Goal: Task Accomplishment & Management: Use online tool/utility

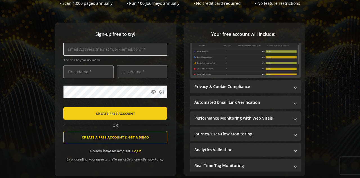
scroll to position [56, 0]
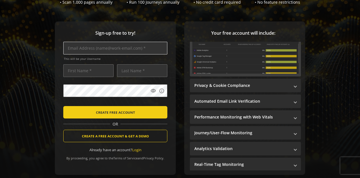
click at [110, 49] on input "text" at bounding box center [115, 48] width 104 height 13
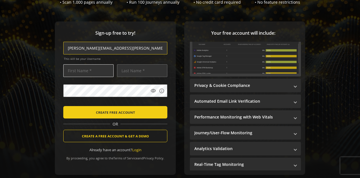
type input "[PERSON_NAME][EMAIL_ADDRESS][PERSON_NAME][DOMAIN_NAME]"
click at [98, 71] on input "text" at bounding box center [88, 70] width 50 height 13
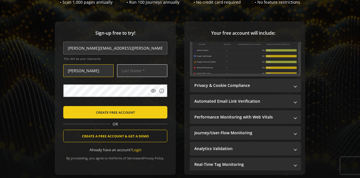
type input "[PERSON_NAME]"
click at [126, 71] on input "text" at bounding box center [142, 70] width 50 height 13
type input "[PERSON_NAME]"
click at [152, 90] on mat-icon "visibility" at bounding box center [154, 91] width 6 height 6
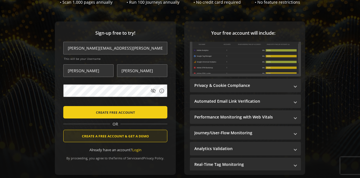
click at [124, 134] on span "CREATE A FREE ACCOUNT & GET A DEMO" at bounding box center [115, 136] width 67 height 10
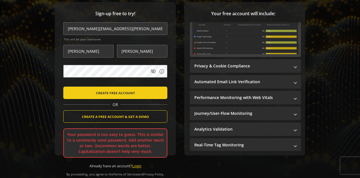
scroll to position [84, 0]
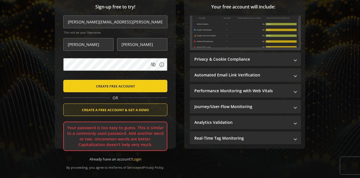
click at [126, 107] on span "CREATE A FREE ACCOUNT & GET A DEMO" at bounding box center [115, 109] width 67 height 10
click at [113, 107] on span "CREATE A FREE ACCOUNT & GET A DEMO" at bounding box center [115, 109] width 67 height 10
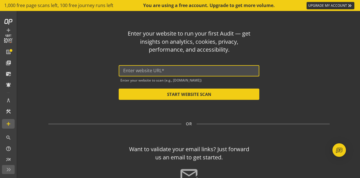
click at [199, 72] on input "text" at bounding box center [189, 70] width 132 height 5
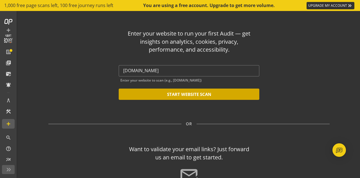
click at [210, 92] on button "START WEBSITE SCAN" at bounding box center [189, 93] width 141 height 11
type input "[URL][DOMAIN_NAME]"
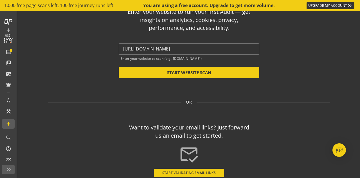
scroll to position [54, 0]
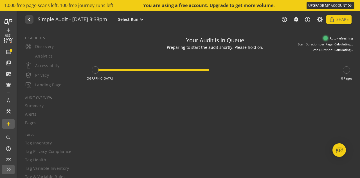
type textarea "Notes can include: -a description of what this audit is validating -changes in …"
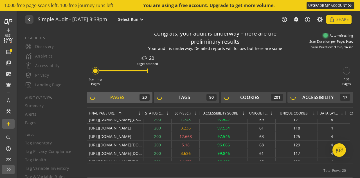
scroll to position [17, 0]
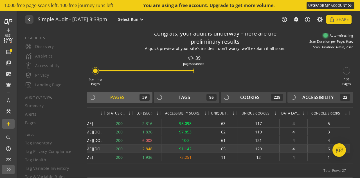
click at [311, 146] on div "6" at bounding box center [329, 148] width 42 height 8
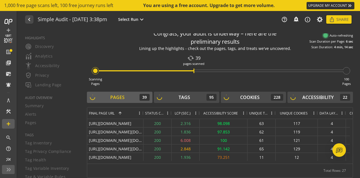
click at [168, 113] on span at bounding box center [167, 113] width 5 height 5
click at [222, 75] on div "Scanning Pages cached 39 pages scanned 100 Pages" at bounding box center [220, 69] width 266 height 33
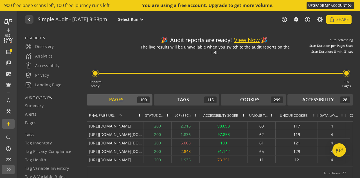
click at [246, 41] on button "View Now" at bounding box center [247, 40] width 26 height 8
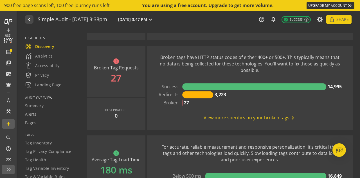
scroll to position [478, 0]
click at [282, 117] on span "View more specifics on your broken tags chevron_right" at bounding box center [250, 117] width 93 height 7
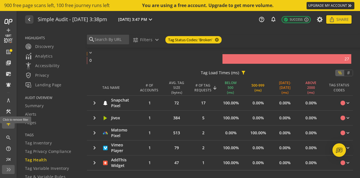
scroll to position [141, 0]
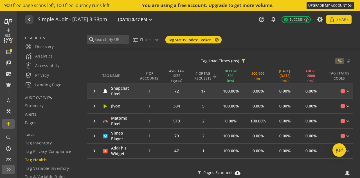
click at [345, 89] on mat-icon "keyboard_arrow_down" at bounding box center [348, 91] width 6 height 6
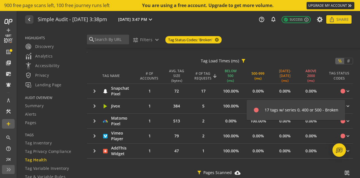
click at [346, 90] on div at bounding box center [180, 89] width 360 height 178
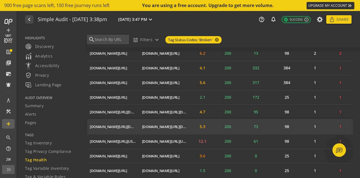
scroll to position [422, 0]
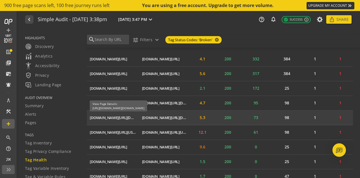
click at [116, 116] on div "[DOMAIN_NAME][URL][DOMAIN_NAME]" at bounding box center [113, 117] width 47 height 5
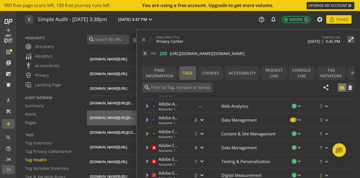
scroll to position [28, 0]
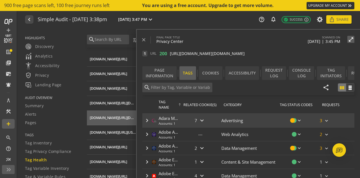
click at [199, 119] on mat-icon "keyboard_arrow_down" at bounding box center [202, 120] width 7 height 7
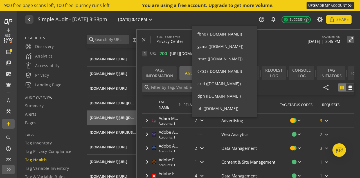
click at [282, 42] on div at bounding box center [180, 89] width 360 height 178
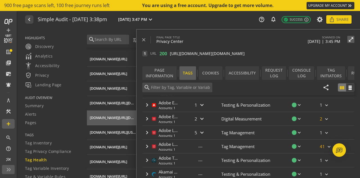
scroll to position [0, 0]
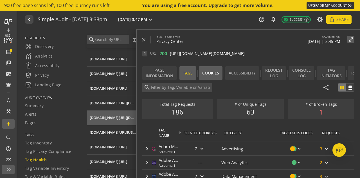
click at [210, 73] on div "Cookies" at bounding box center [210, 73] width 17 height 6
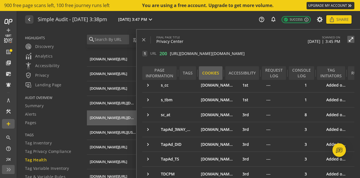
scroll to position [1429, 0]
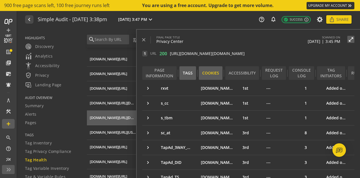
click at [191, 72] on div "Tags" at bounding box center [188, 73] width 10 height 6
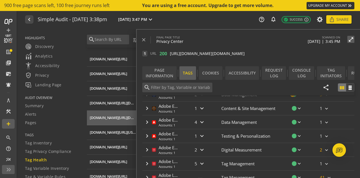
scroll to position [0, 0]
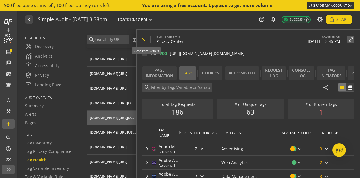
click at [144, 39] on mat-icon "close" at bounding box center [144, 40] width 6 height 6
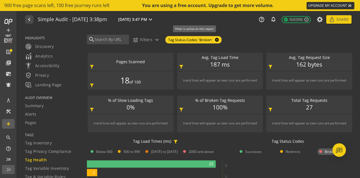
click at [219, 40] on mat-icon "cancel" at bounding box center [216, 39] width 8 height 5
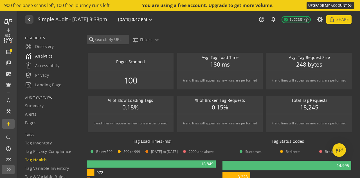
click at [43, 54] on span "Analytics" at bounding box center [39, 56] width 28 height 7
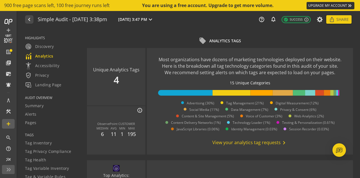
scroll to position [84, 0]
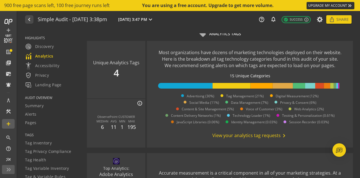
click at [276, 134] on span "View your analytics tag requests chevron_right" at bounding box center [249, 135] width 75 height 7
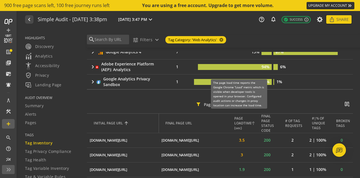
scroll to position [113, 0]
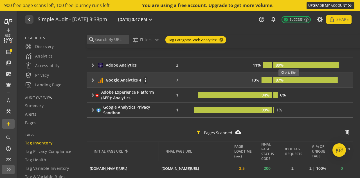
click at [291, 79] on rect at bounding box center [305, 80] width 64 height 6
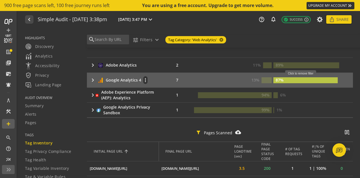
click at [303, 80] on rect at bounding box center [305, 80] width 64 height 6
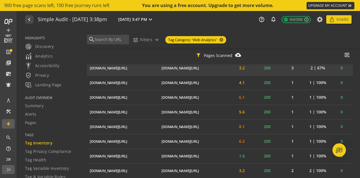
scroll to position [248, 0]
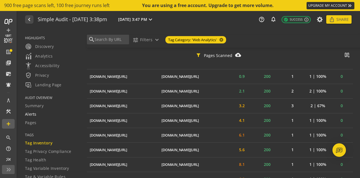
click at [36, 116] on span "Alerts" at bounding box center [31, 114] width 12 height 6
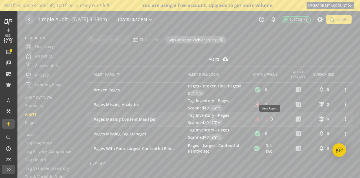
click at [274, 118] on mat-icon "arrow_forward" at bounding box center [272, 118] width 7 height 7
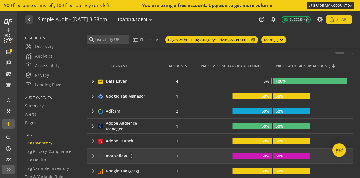
scroll to position [94, 0]
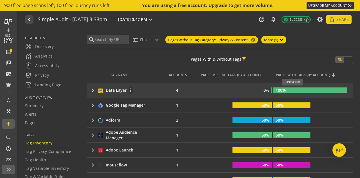
click at [294, 88] on rect at bounding box center [310, 90] width 74 height 6
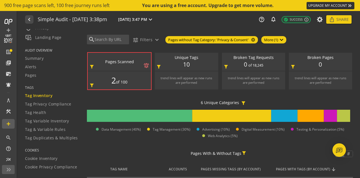
scroll to position [56, 0]
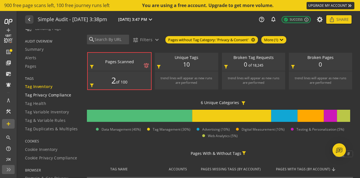
click at [55, 93] on span "Tag Privacy Compliance" at bounding box center [48, 95] width 46 height 6
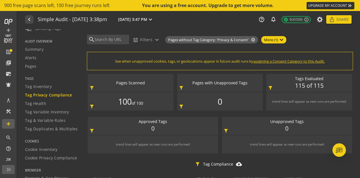
click at [318, 62] on span "assigning a Consent Category to this Audit." at bounding box center [288, 61] width 71 height 5
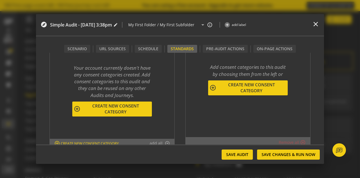
scroll to position [79, 0]
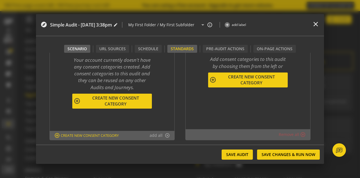
click at [81, 48] on div "Scenario" at bounding box center [77, 49] width 19 height 6
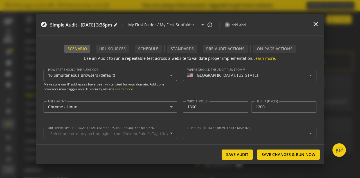
click at [171, 74] on icon at bounding box center [171, 75] width 7 height 7
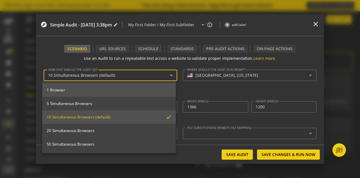
click at [69, 90] on span "1 Browser" at bounding box center [109, 89] width 125 height 5
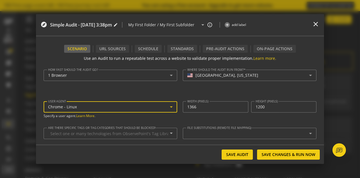
click at [168, 104] on icon at bounding box center [171, 106] width 7 height 7
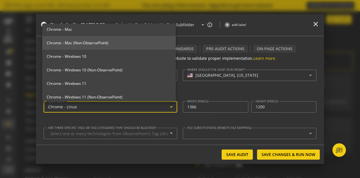
scroll to position [113, 0]
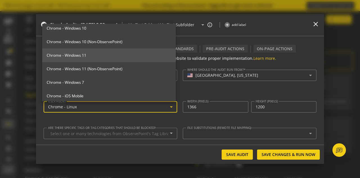
click at [70, 54] on span "Chrome - Windows 11" at bounding box center [109, 55] width 125 height 5
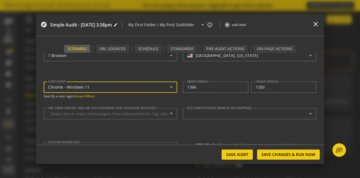
scroll to position [28, 0]
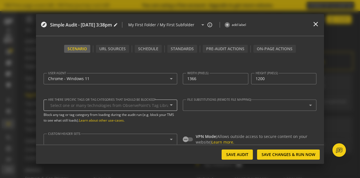
click at [170, 105] on mat-icon "arrow_drop_down" at bounding box center [172, 104] width 14 height 7
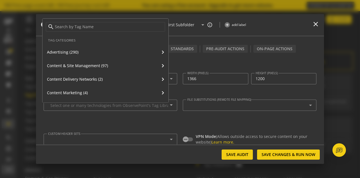
click at [317, 23] on div at bounding box center [180, 89] width 360 height 178
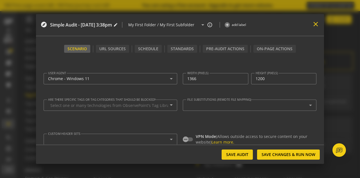
click at [315, 22] on mat-icon "close" at bounding box center [316, 24] width 8 height 8
